Goal: Transaction & Acquisition: Subscribe to service/newsletter

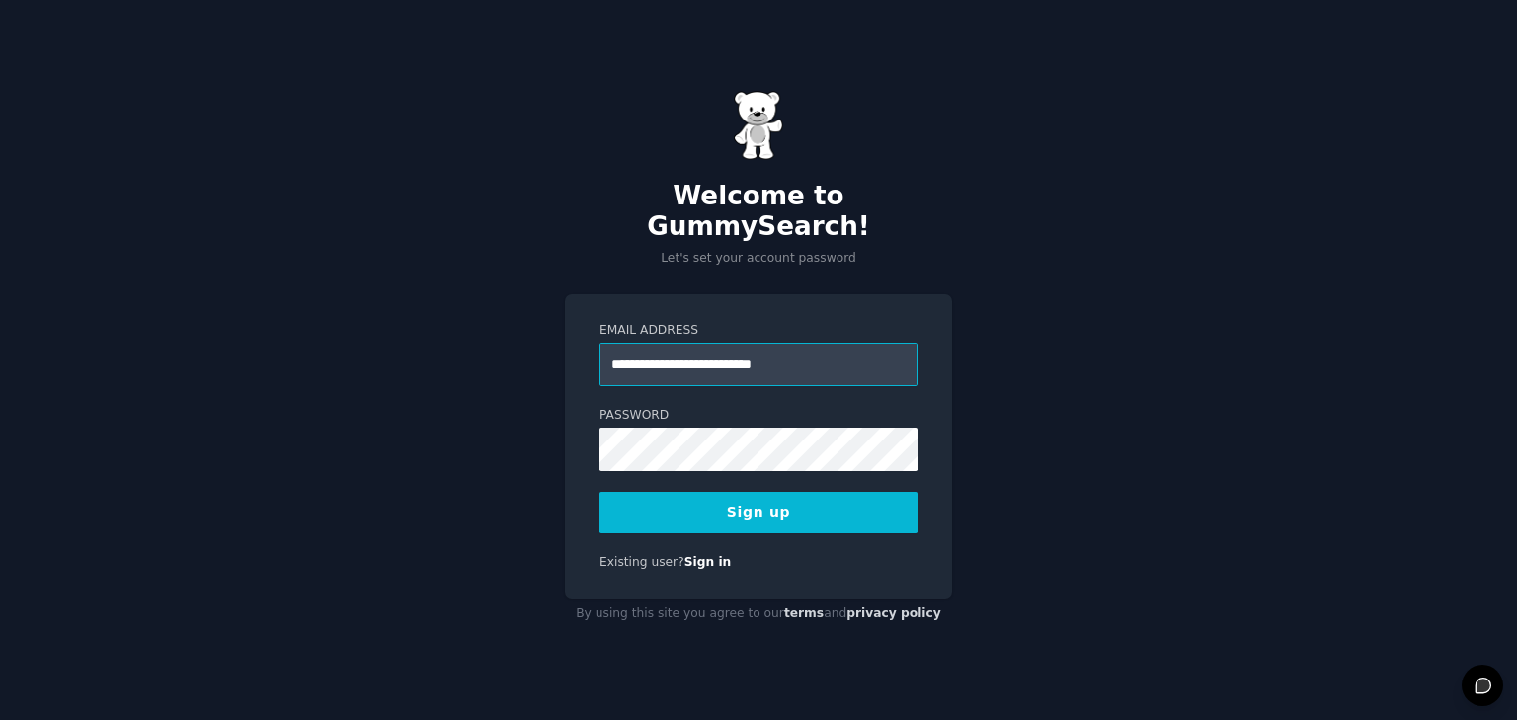
type input "**********"
click at [600, 492] on button "Sign up" at bounding box center [759, 512] width 318 height 41
click at [770, 492] on div "Sign up" at bounding box center [759, 512] width 318 height 41
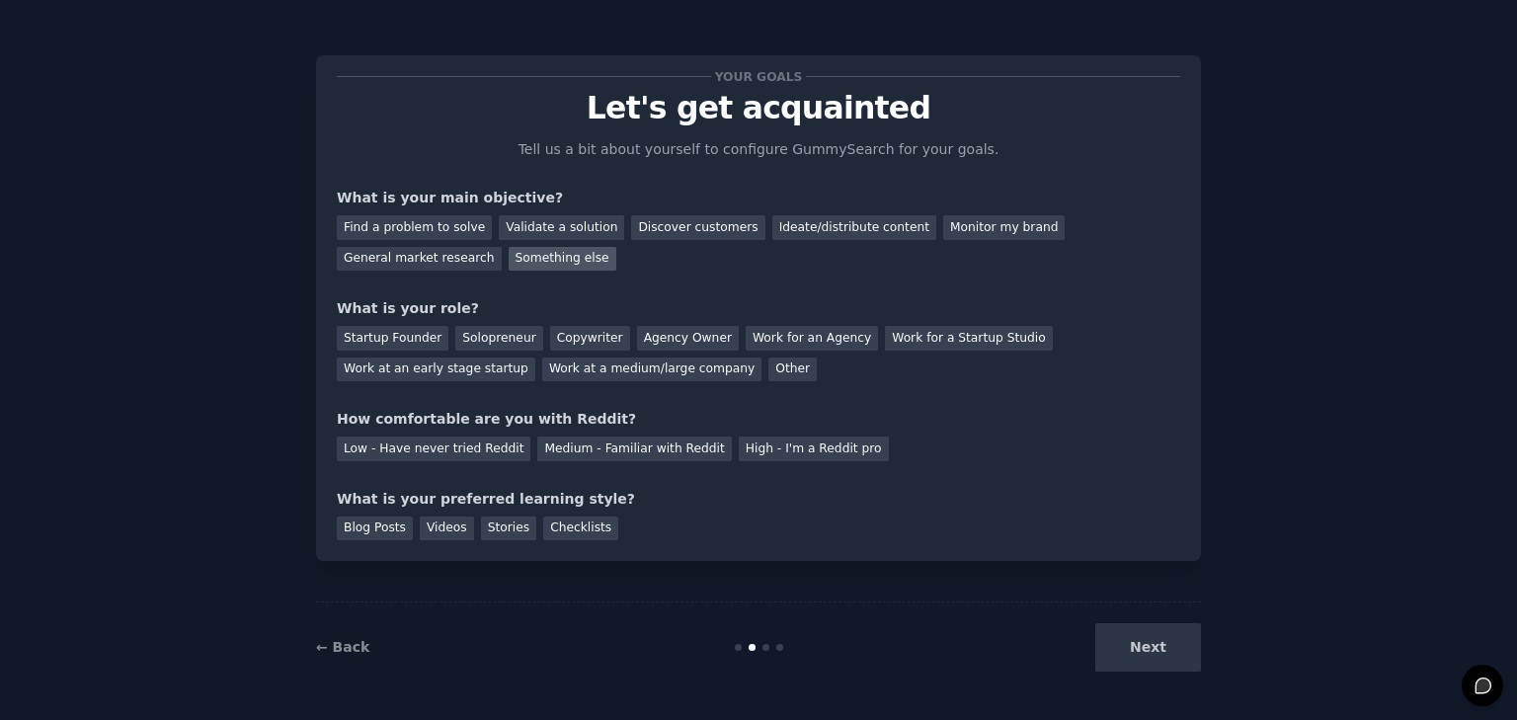
click at [509, 258] on div "Something else" at bounding box center [563, 259] width 108 height 25
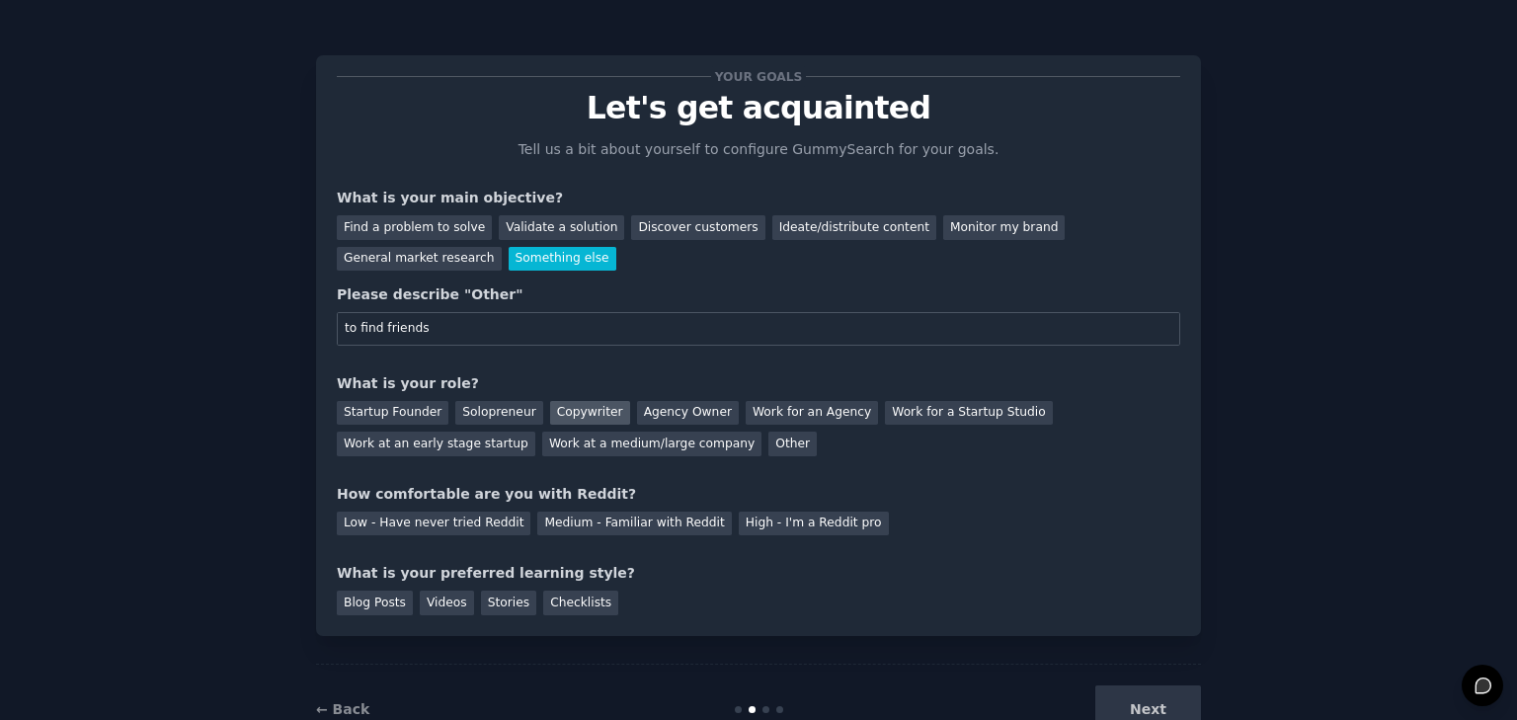
type input "to find friends"
click at [575, 412] on div "Copywriter" at bounding box center [590, 413] width 80 height 25
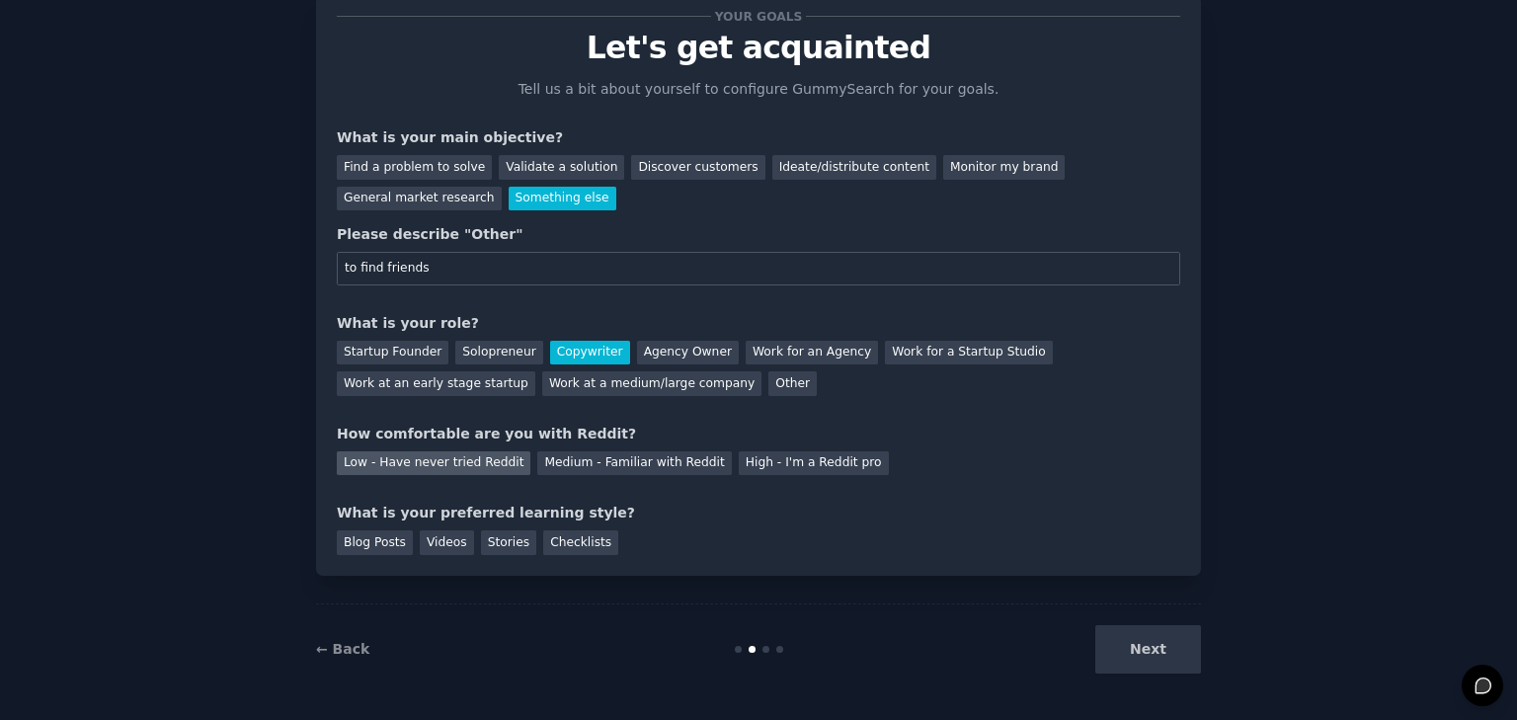
click at [485, 470] on div "Low - Have never tried Reddit" at bounding box center [434, 463] width 194 height 25
